Goal: Task Accomplishment & Management: Manage account settings

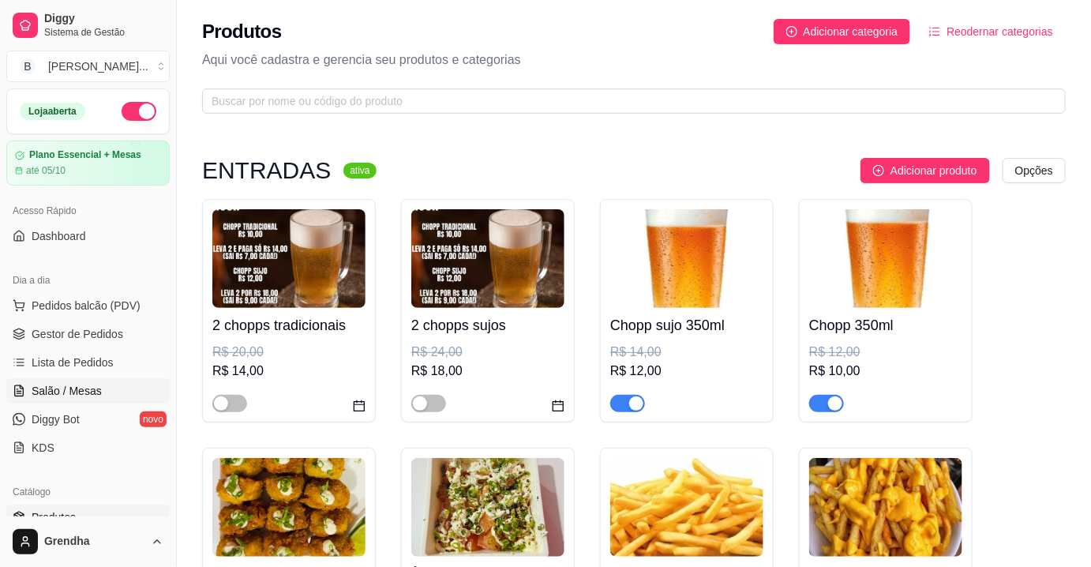
click at [68, 392] on span "Salão / Mesas" at bounding box center [67, 391] width 70 height 16
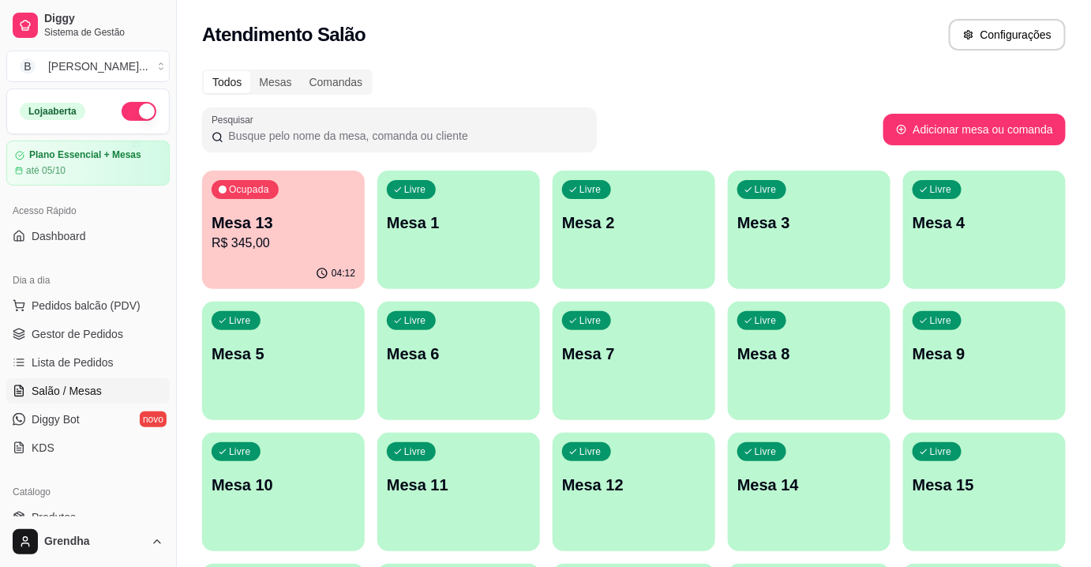
click at [349, 206] on div "Ocupada Mesa 13 R$ 345,00" at bounding box center [283, 215] width 163 height 88
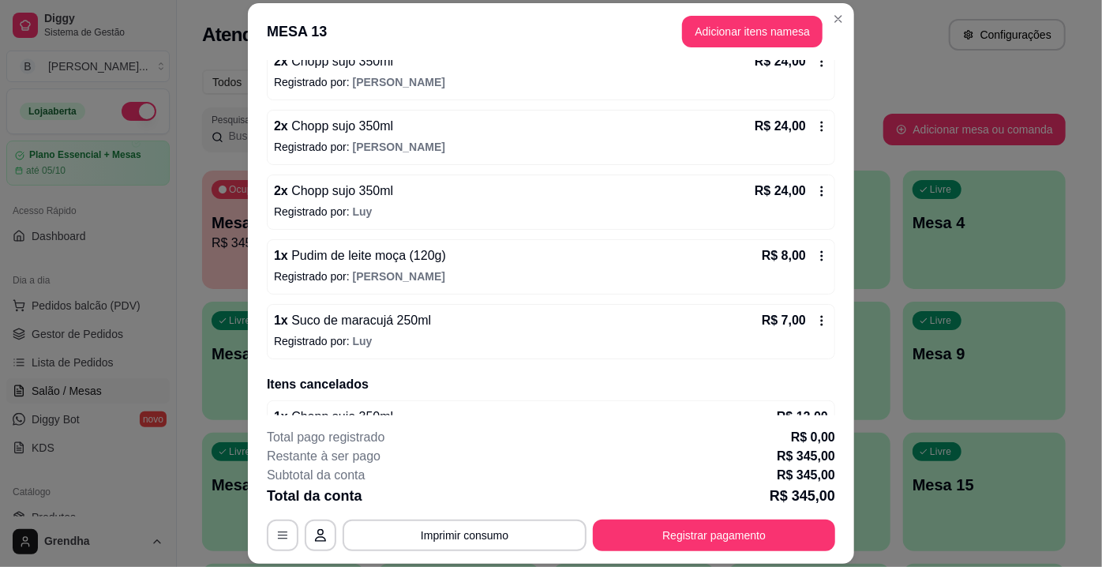
scroll to position [907, 0]
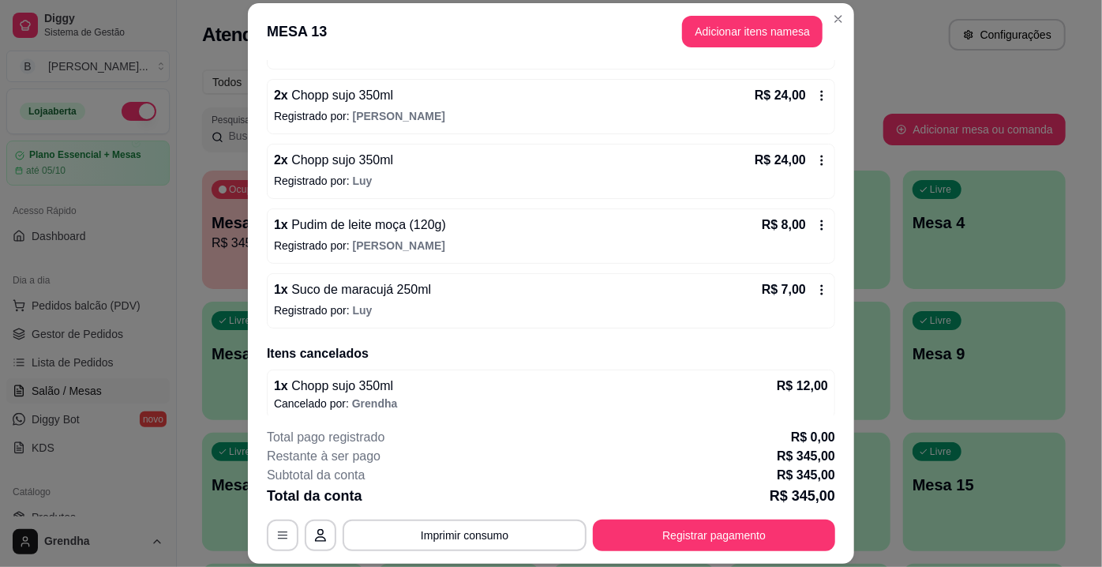
click at [480, 219] on icon at bounding box center [822, 225] width 13 height 13
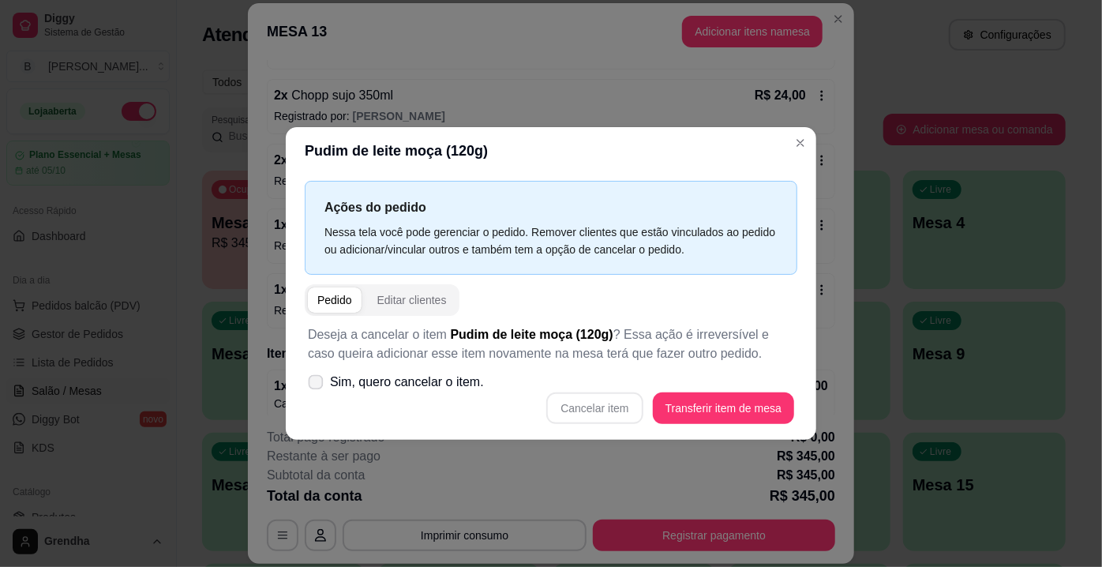
click at [328, 385] on label "Sim, quero cancelar o item." at bounding box center [396, 382] width 189 height 32
click at [317, 385] on input "Sim, quero cancelar o item." at bounding box center [312, 390] width 10 height 10
checkbox input "true"
click at [480, 397] on button "Cancelar item" at bounding box center [595, 408] width 94 height 31
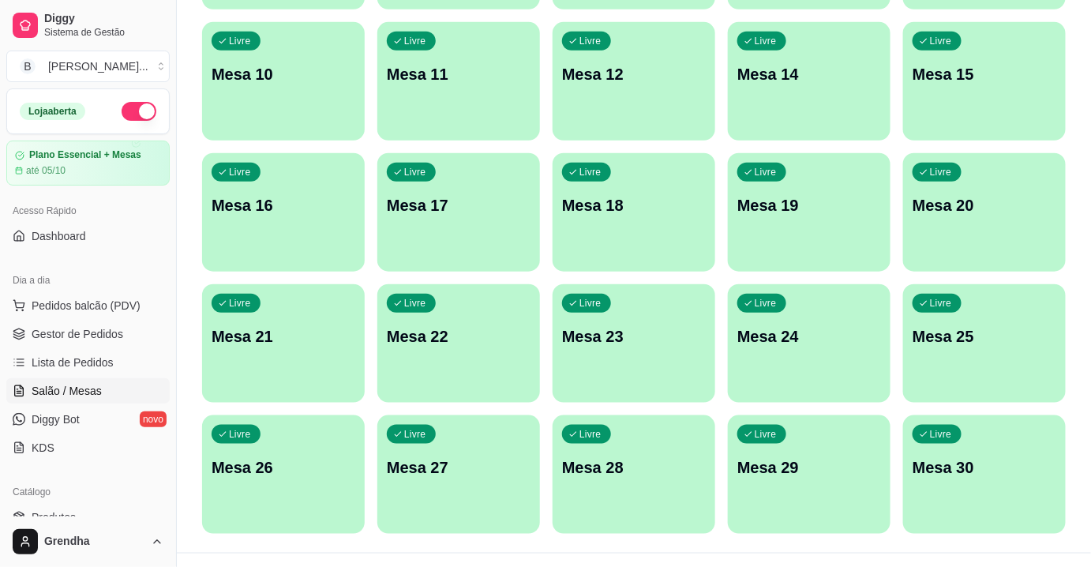
scroll to position [441, 0]
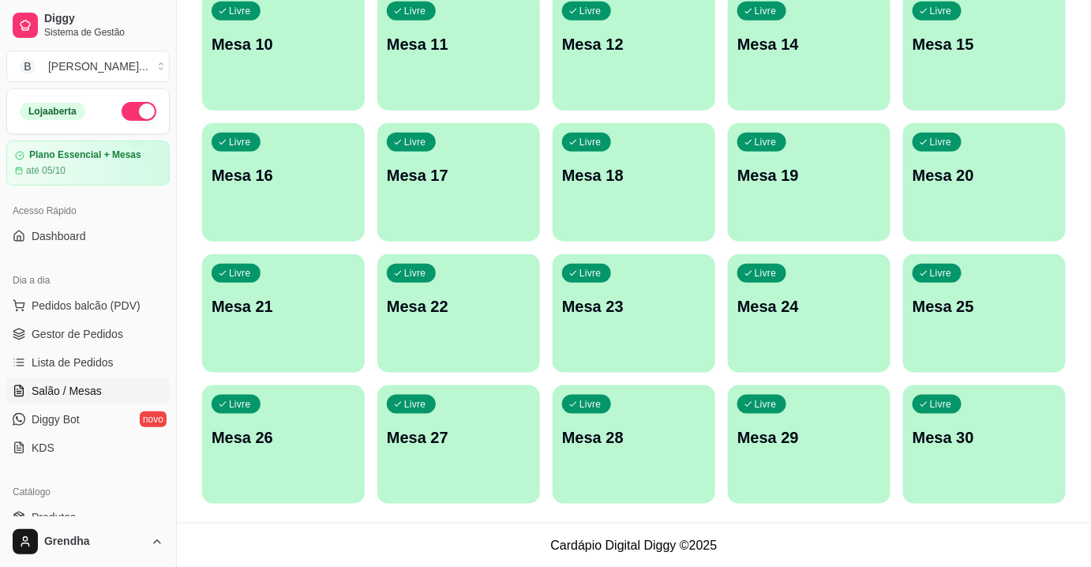
click at [127, 107] on button "button" at bounding box center [139, 111] width 35 height 19
